Goal: Task Accomplishment & Management: Manage account settings

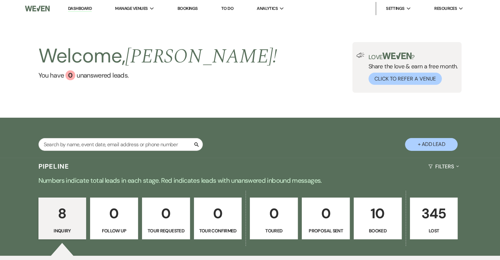
scroll to position [146, 0]
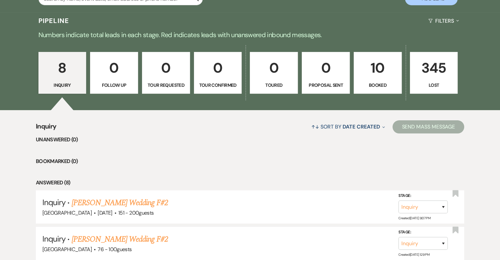
click at [370, 76] on p "10" at bounding box center [377, 68] width 39 height 22
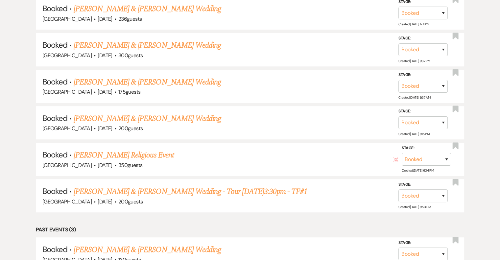
scroll to position [509, 0]
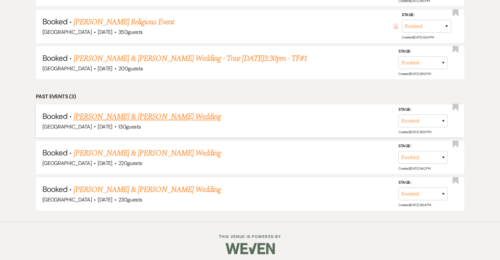
click at [163, 114] on link "[PERSON_NAME] & [PERSON_NAME] Wedding" at bounding box center [147, 117] width 147 height 12
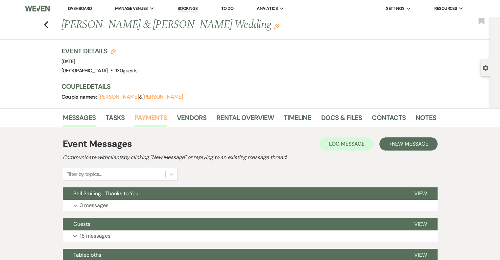
click at [144, 118] on link "Payments" at bounding box center [150, 119] width 33 height 14
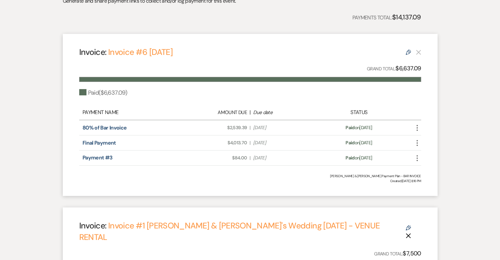
scroll to position [159, 0]
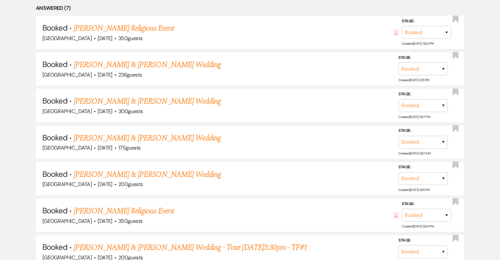
scroll to position [318, 0]
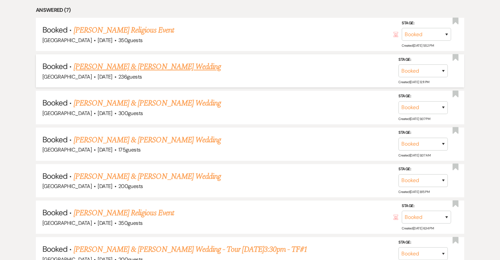
click at [86, 71] on link "[PERSON_NAME] & [PERSON_NAME] Wedding" at bounding box center [147, 67] width 147 height 12
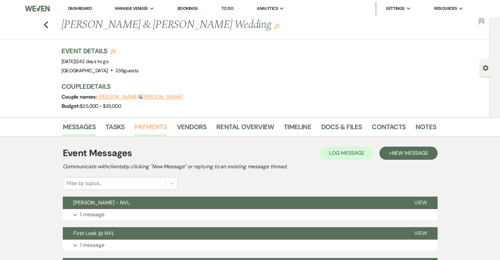
click at [145, 128] on link "Payments" at bounding box center [150, 129] width 33 height 14
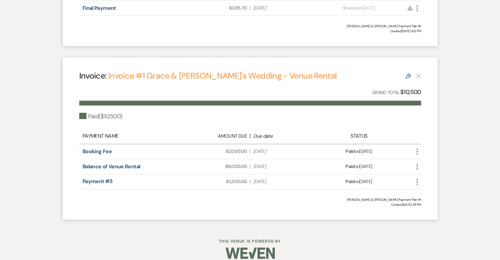
scroll to position [309, 0]
